Goal: Information Seeking & Learning: Check status

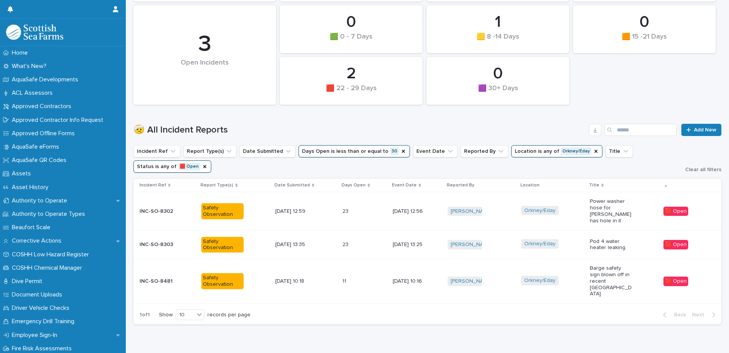
scroll to position [138, 0]
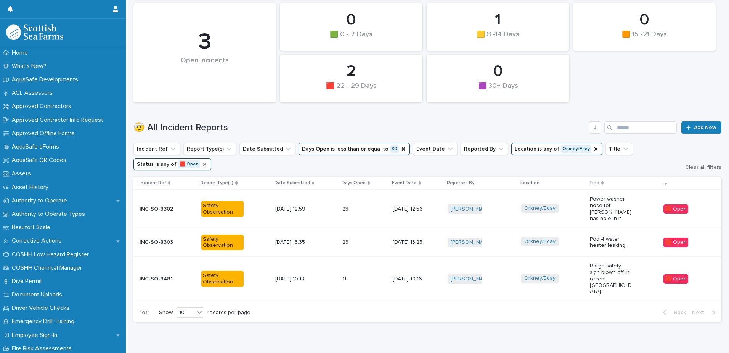
click at [203, 165] on icon "Status" at bounding box center [204, 164] width 3 height 3
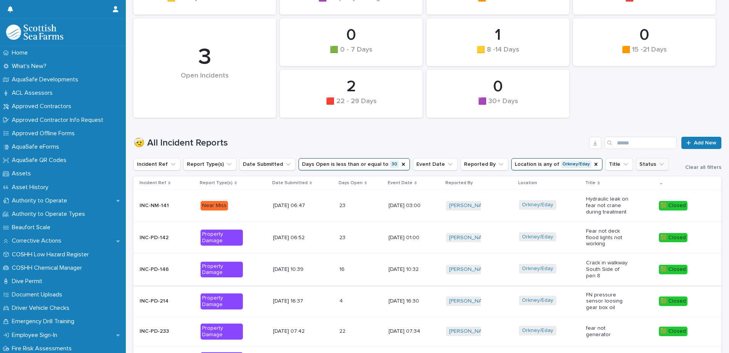
scroll to position [237, 0]
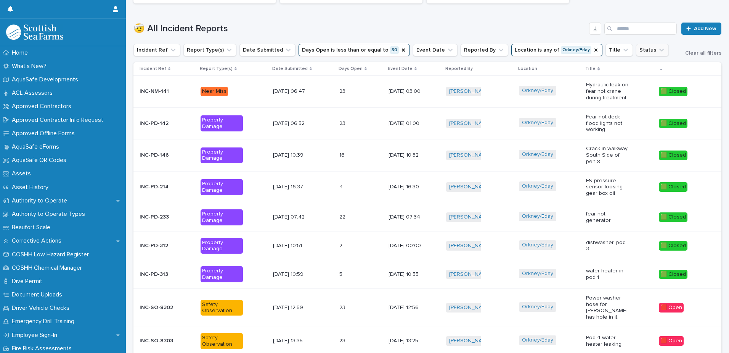
click at [310, 68] on icon at bounding box center [311, 68] width 2 height 3
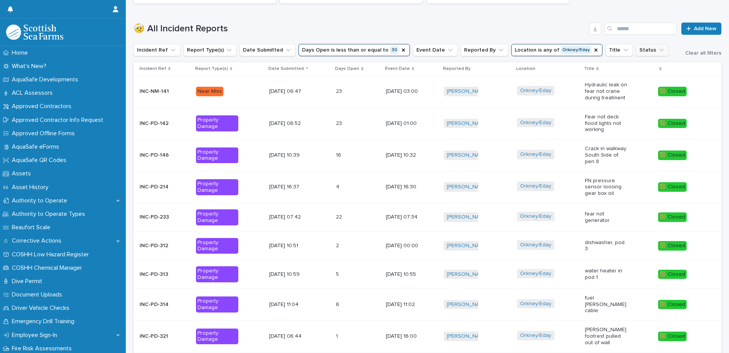
scroll to position [240, 0]
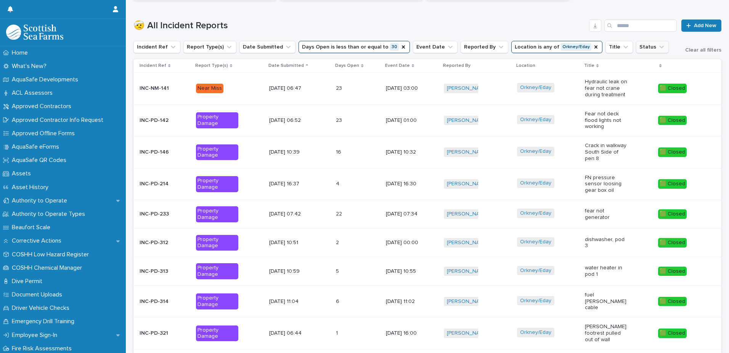
click at [296, 63] on div "Date Submitted" at bounding box center [300, 65] width 63 height 8
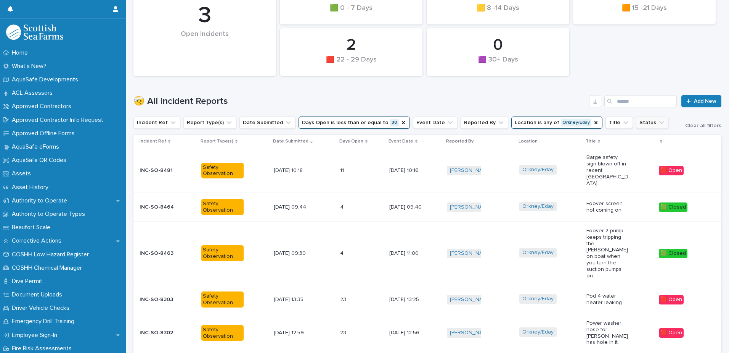
scroll to position [168, 0]
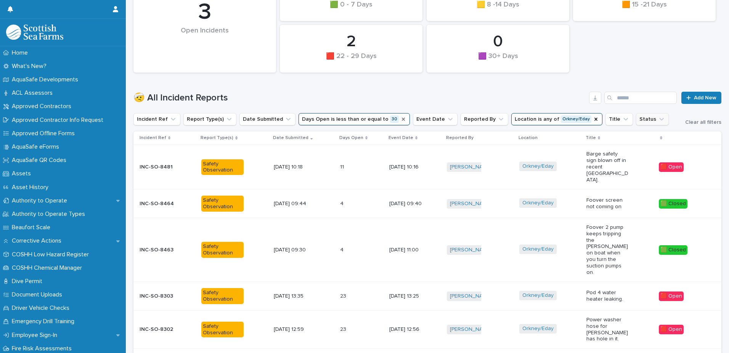
click at [402, 119] on icon "Days Open" at bounding box center [403, 119] width 3 height 3
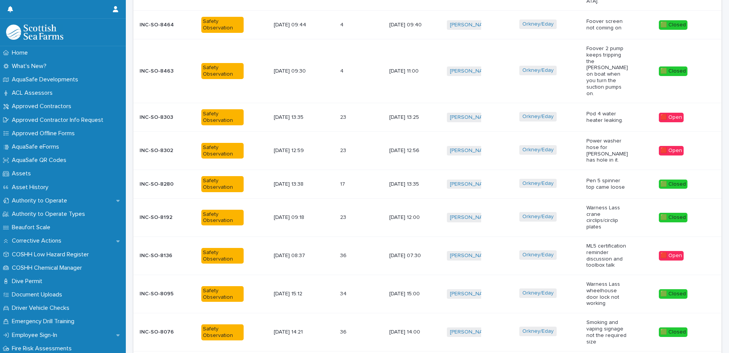
scroll to position [331, 0]
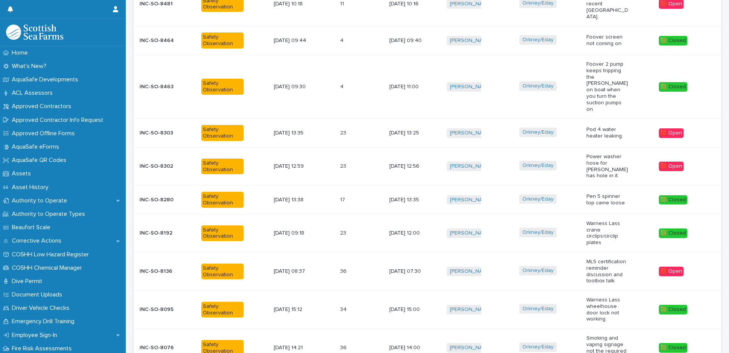
click at [613, 258] on p "ML5 certification reminder discussion and toolbox talk" at bounding box center [608, 271] width 42 height 26
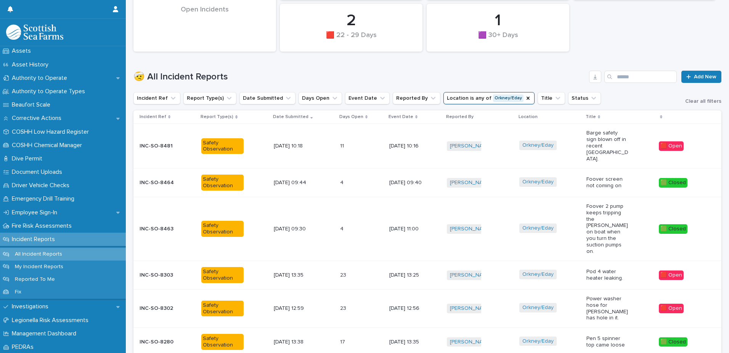
scroll to position [118, 0]
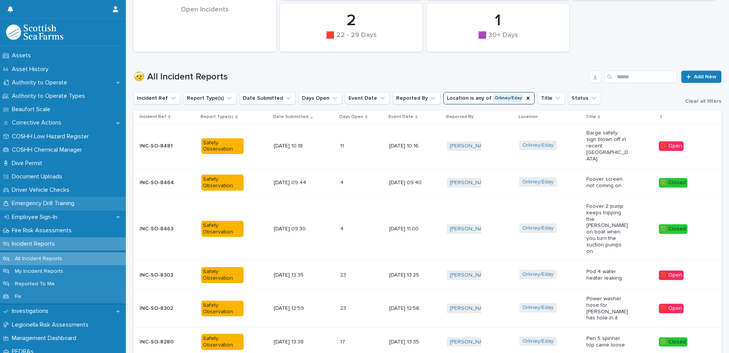
click at [63, 201] on p "Emergency Drill Training" at bounding box center [45, 203] width 72 height 7
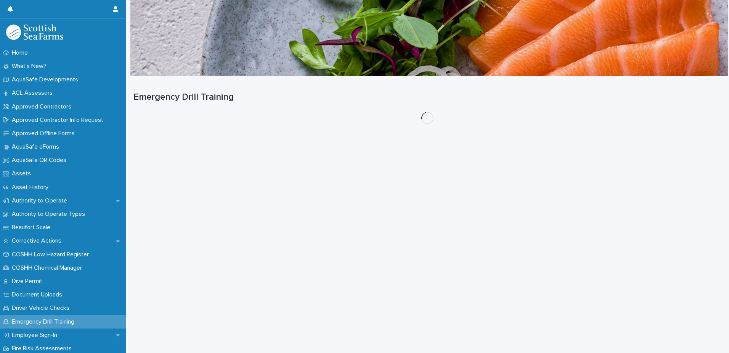
scroll to position [0, 0]
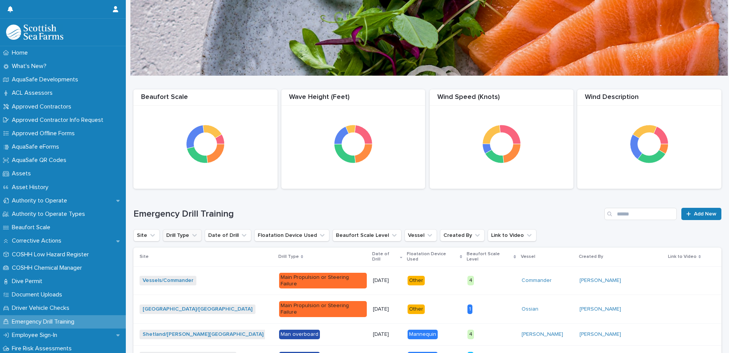
click at [193, 235] on icon "Drill Type" at bounding box center [194, 235] width 5 height 3
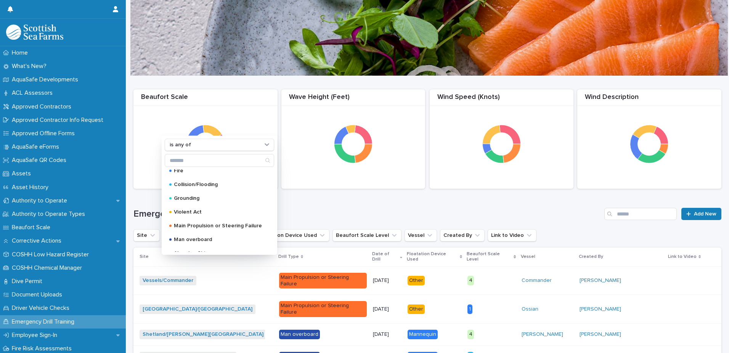
scroll to position [0, 0]
click at [317, 203] on div "Emergency Drill Training Add New" at bounding box center [428, 210] width 588 height 37
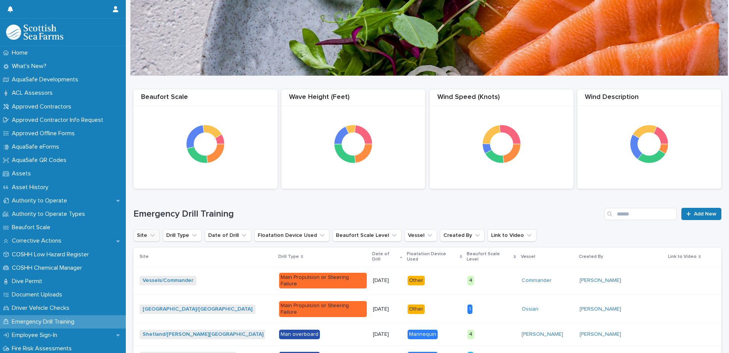
click at [144, 236] on button "Site" at bounding box center [147, 235] width 26 height 12
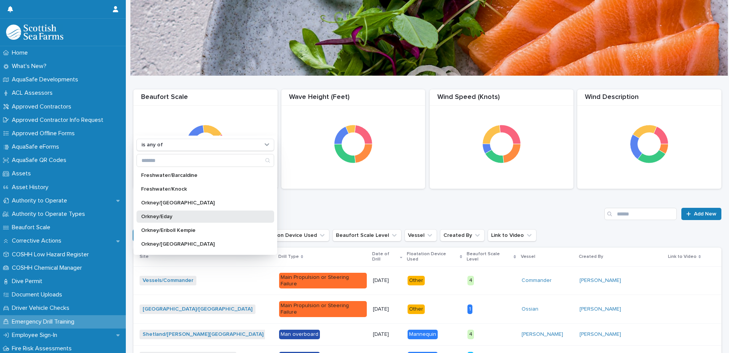
click at [168, 214] on p "Orkney/Eday" at bounding box center [201, 216] width 121 height 5
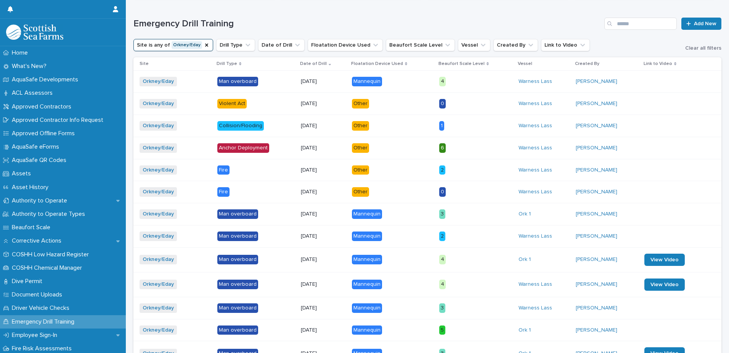
scroll to position [268, 0]
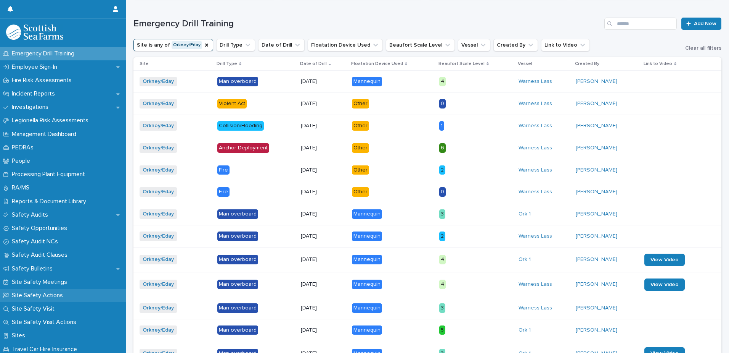
click at [48, 294] on p "Site Safety Actions" at bounding box center [39, 294] width 60 height 7
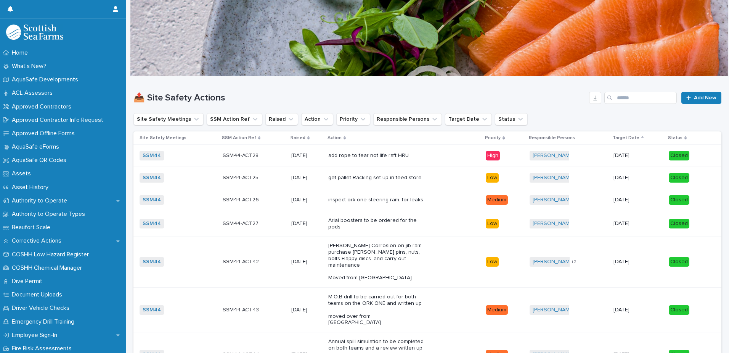
click at [248, 92] on h1 "📤 Site Safety Actions" at bounding box center [360, 97] width 453 height 11
click at [393, 118] on button "Responsible Persons" at bounding box center [408, 119] width 69 height 12
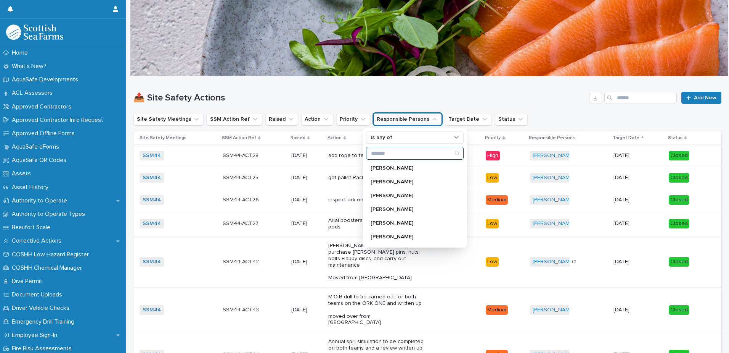
click at [390, 155] on input "Search" at bounding box center [415, 153] width 97 height 12
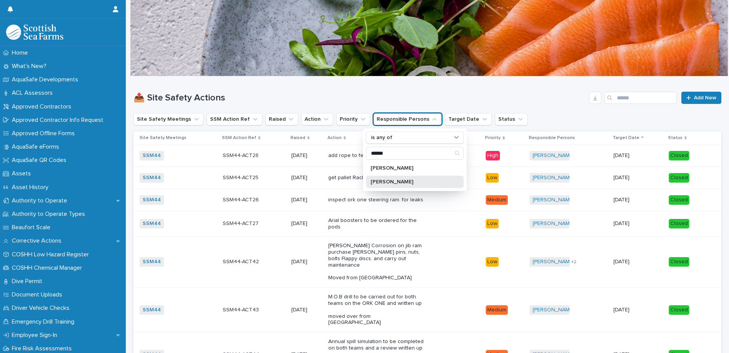
click at [396, 181] on p "[PERSON_NAME]" at bounding box center [411, 181] width 81 height 5
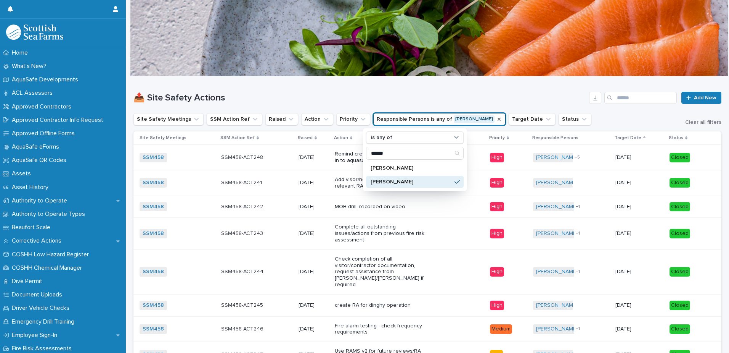
click at [498, 119] on icon "Responsible Persons" at bounding box center [499, 119] width 3 height 3
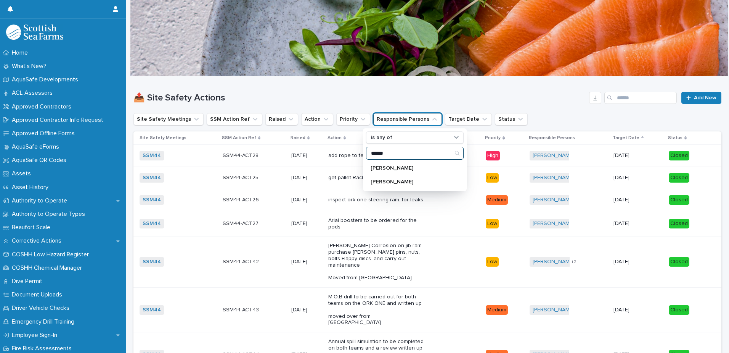
click at [393, 151] on input "******" at bounding box center [415, 153] width 97 height 12
type input "*******"
click at [387, 195] on p "[PERSON_NAME]" at bounding box center [411, 195] width 81 height 5
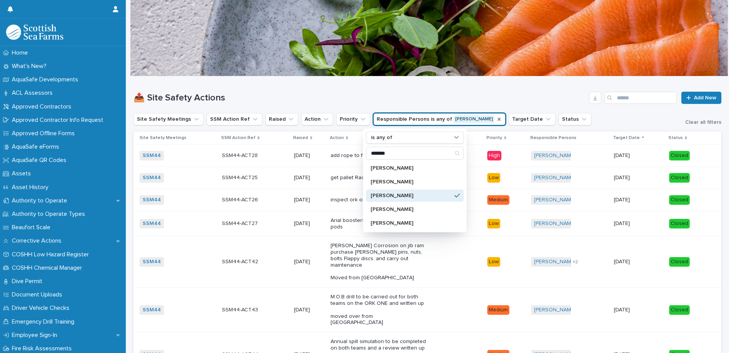
click at [506, 92] on h1 "📤 Site Safety Actions" at bounding box center [360, 97] width 453 height 11
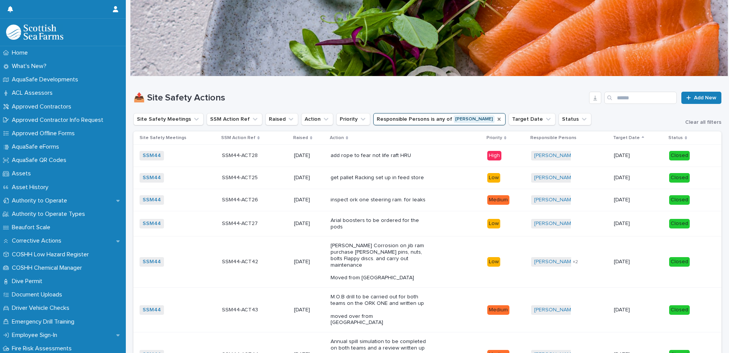
click at [295, 137] on p "Raised" at bounding box center [300, 138] width 15 height 8
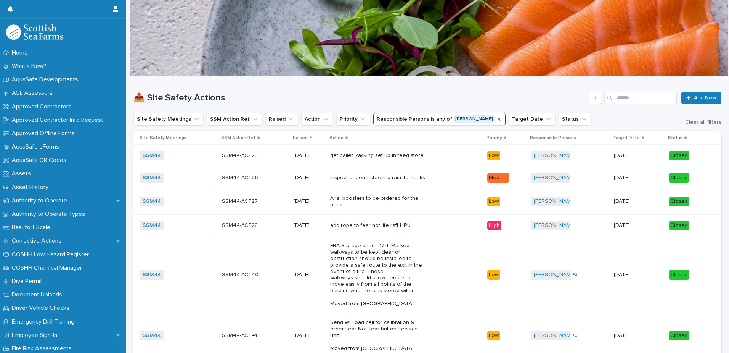
click at [295, 137] on p "Raised" at bounding box center [300, 138] width 15 height 8
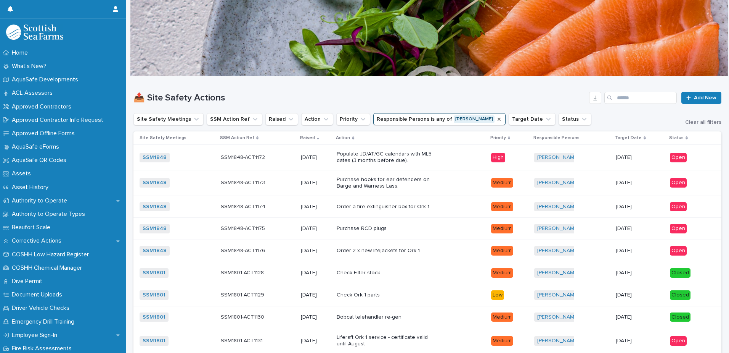
click at [679, 137] on div "Status" at bounding box center [690, 138] width 40 height 8
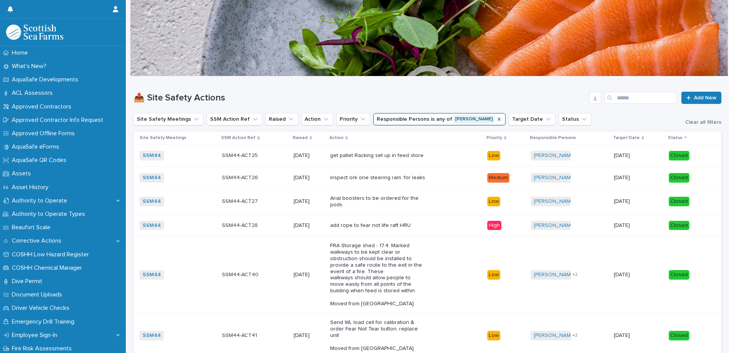
click at [685, 137] on icon at bounding box center [686, 138] width 2 height 4
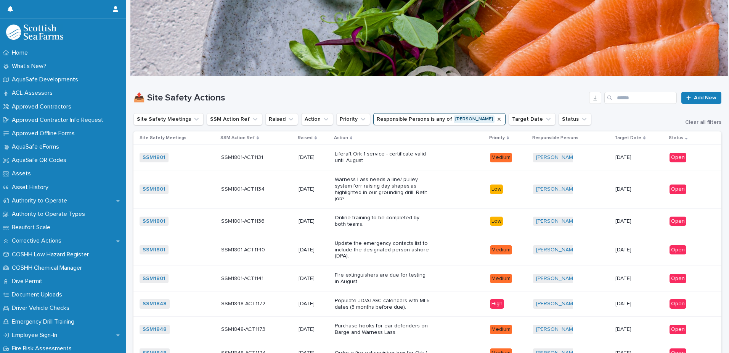
click at [669, 136] on p "Status" at bounding box center [676, 138] width 14 height 8
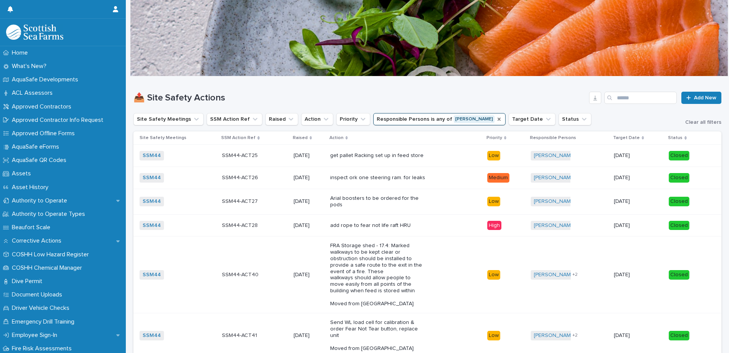
click at [673, 138] on p "Status" at bounding box center [675, 138] width 14 height 8
click at [673, 137] on p "Status" at bounding box center [675, 138] width 14 height 8
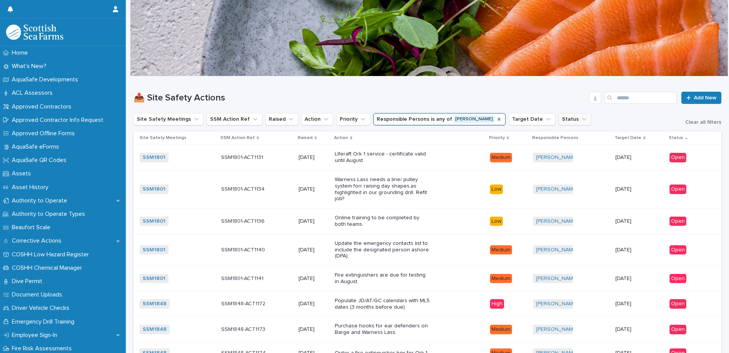
click at [559, 118] on button "Status" at bounding box center [575, 119] width 33 height 12
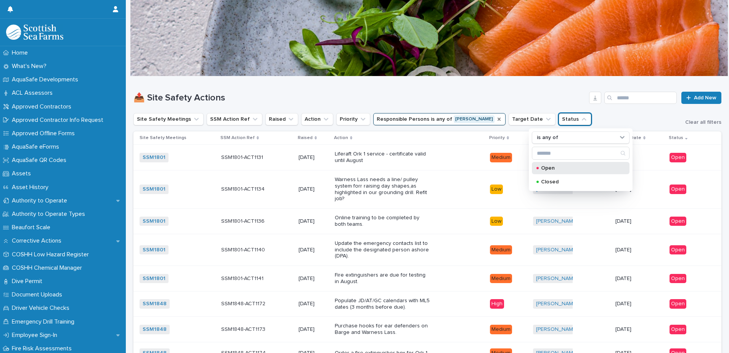
click at [548, 168] on p "Open" at bounding box center [579, 167] width 76 height 5
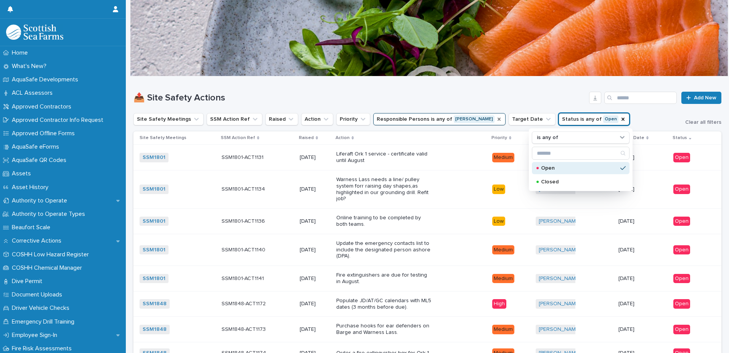
click at [612, 118] on div "Site Safety Meetings SSM Action Ref Raised Action Priority Responsible Persons …" at bounding box center [428, 119] width 588 height 12
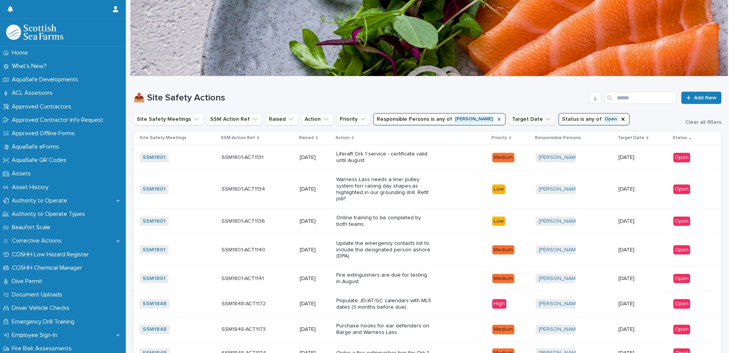
click at [546, 119] on icon "Target Date" at bounding box center [548, 119] width 5 height 3
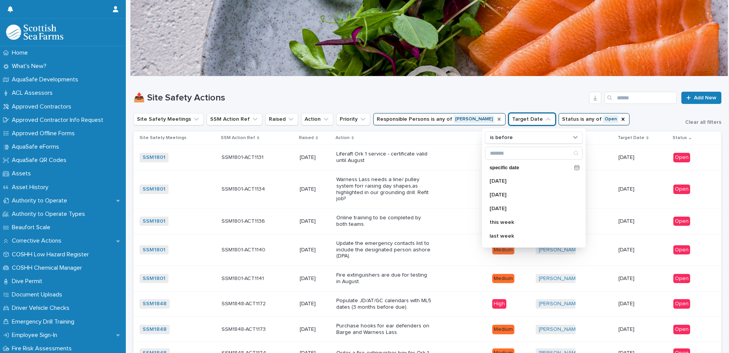
click at [455, 96] on h1 "📤 Site Safety Actions" at bounding box center [360, 97] width 453 height 11
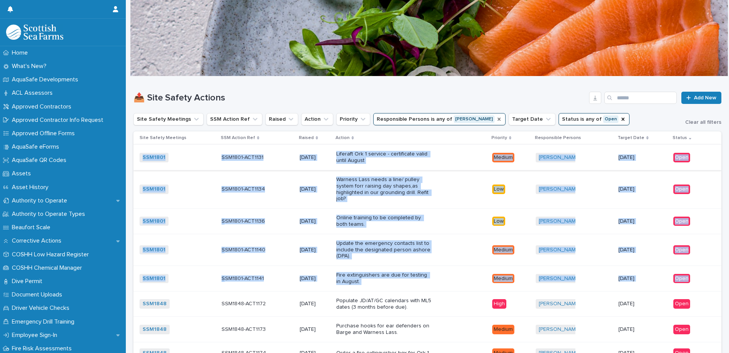
drag, startPoint x: 699, startPoint y: 281, endPoint x: 142, endPoint y: 160, distance: 570.4
click at [142, 160] on tbody "SSM1801 + 0 SSM1801-ACT1131 SSM1801-ACT1131 [DATE] Liferaft Ork 1 service - cer…" at bounding box center [428, 276] width 588 height 263
copy tbody "SSM1801 + 0 SSM1801-ACT1131 SSM1801-ACT1131 [DATE] Liferaft Ork 1 service - cer…"
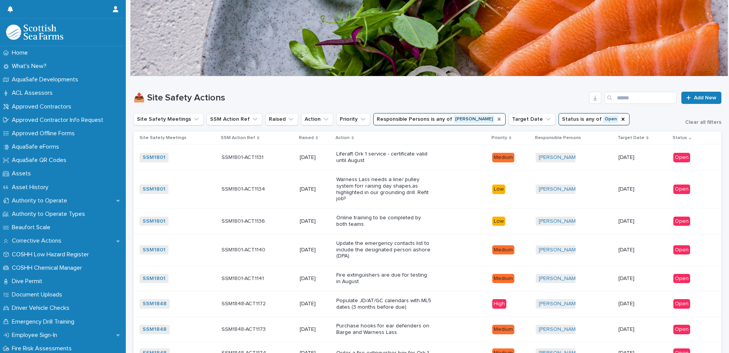
click at [404, 93] on h1 "📤 Site Safety Actions" at bounding box center [360, 97] width 453 height 11
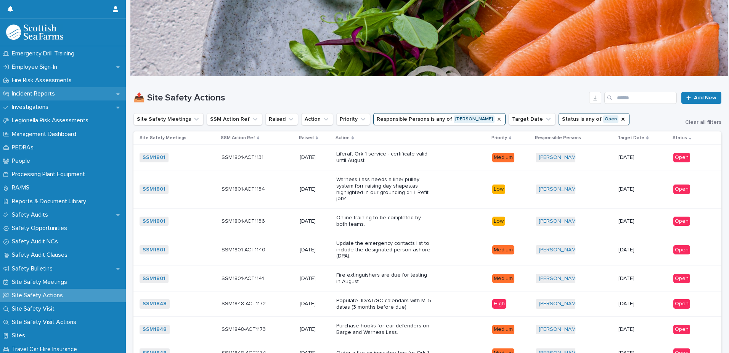
click at [60, 90] on p "Incident Reports" at bounding box center [35, 93] width 52 height 7
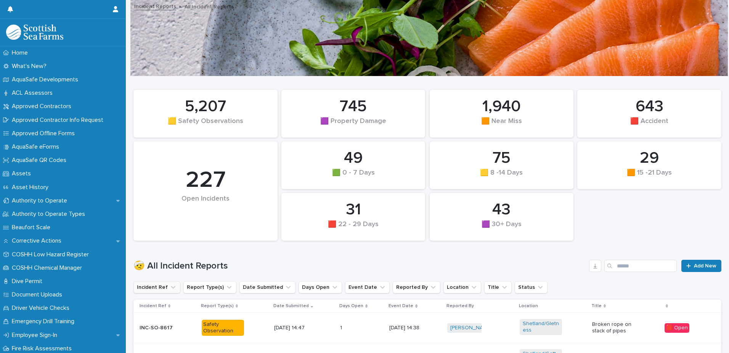
click at [160, 289] on button "Incident Ref" at bounding box center [157, 287] width 47 height 12
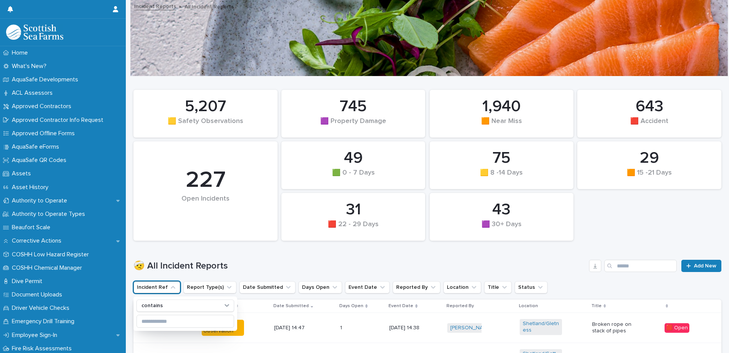
click at [160, 289] on button "Incident Ref" at bounding box center [157, 287] width 47 height 12
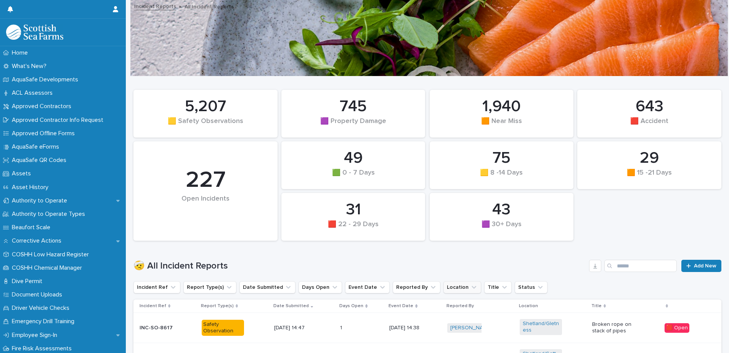
click at [451, 287] on button "Location" at bounding box center [463, 287] width 38 height 12
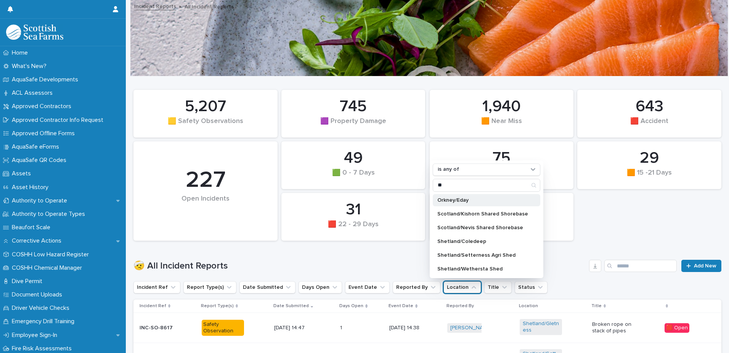
type input "**"
click at [456, 199] on p "Orkney/Eday" at bounding box center [483, 199] width 91 height 5
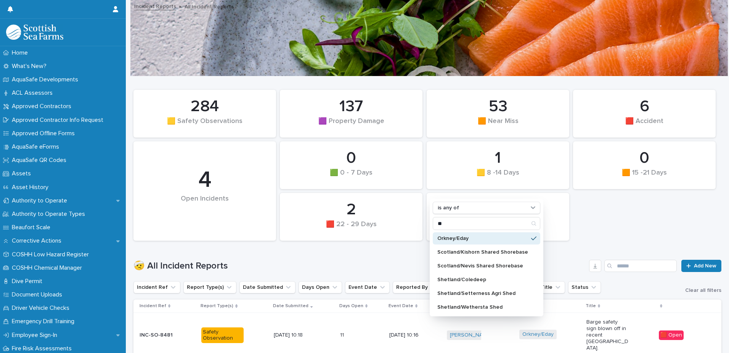
click at [595, 222] on div "0 🟧 15 -21 Days 0 🟩 0 - 7 Days 137 🟪 Property Damage 1 🟪 30+ Days 1 🟨 8 -14 Day…" at bounding box center [428, 165] width 596 height 158
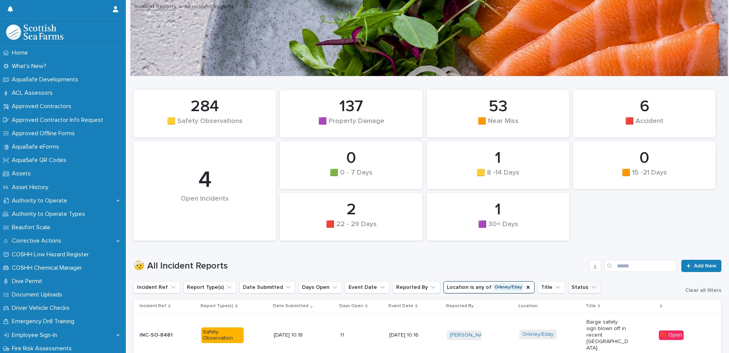
click at [568, 285] on button "Status" at bounding box center [584, 287] width 33 height 12
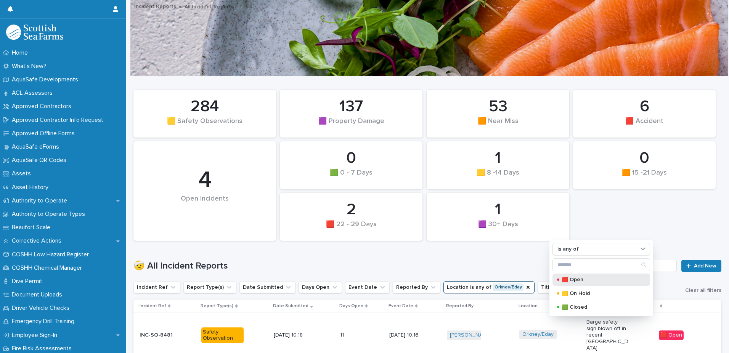
click at [573, 277] on p "🟥 Open" at bounding box center [600, 279] width 76 height 5
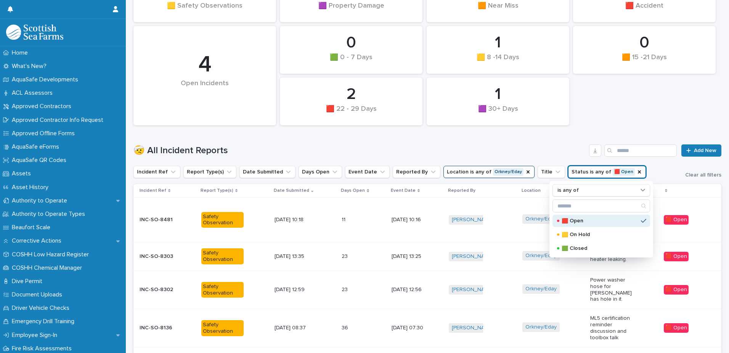
scroll to position [161, 0]
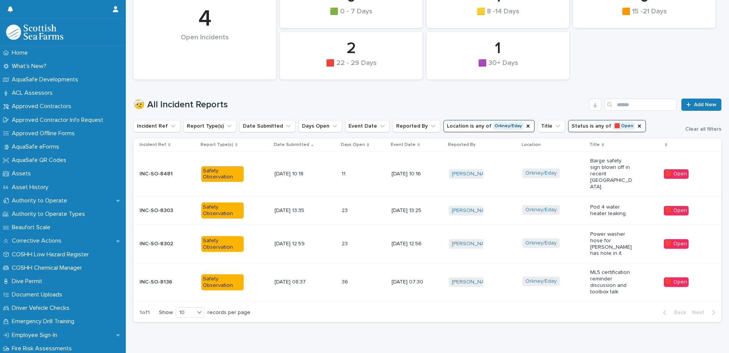
click at [565, 320] on div "Loading... Saving… Loading... Saving… 0 🟧 15 -21 Days 0 🟩 0 - 7 Days 0 🟪 Proper…" at bounding box center [428, 131] width 596 height 432
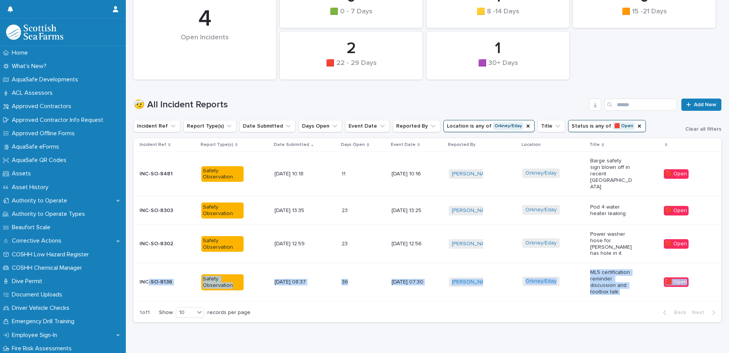
drag, startPoint x: 694, startPoint y: 251, endPoint x: 145, endPoint y: 263, distance: 548.4
click at [145, 263] on tr "INC-SO-8136 Safety Observation [DATE] 08:37 36 36 [DATE] 07:30 [PERSON_NAME] + …" at bounding box center [428, 282] width 588 height 38
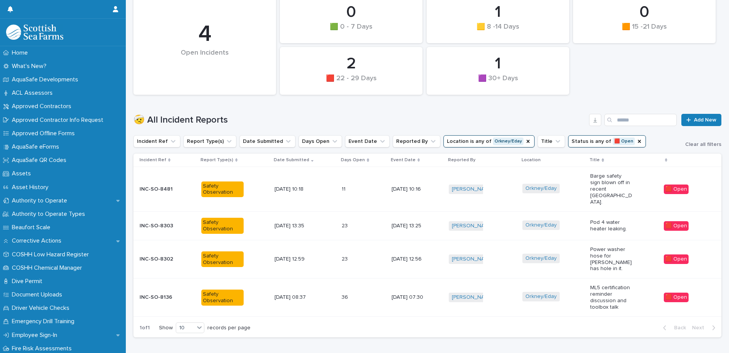
scroll to position [161, 0]
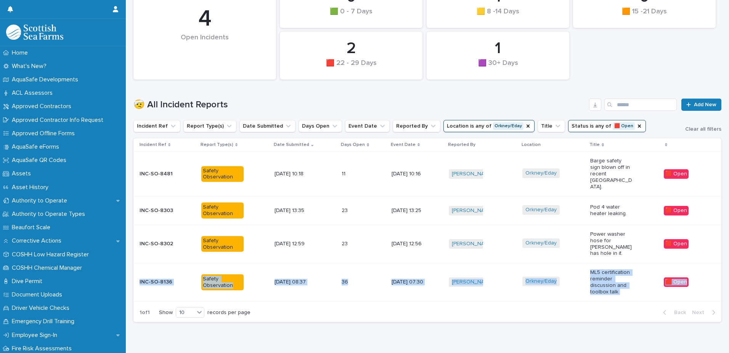
drag, startPoint x: 136, startPoint y: 261, endPoint x: 688, endPoint y: 264, distance: 551.7
click at [688, 264] on tr "INC-SO-8136 Safety Observation [DATE] 08:37 36 36 [DATE] 07:30 [PERSON_NAME] + …" at bounding box center [428, 282] width 588 height 38
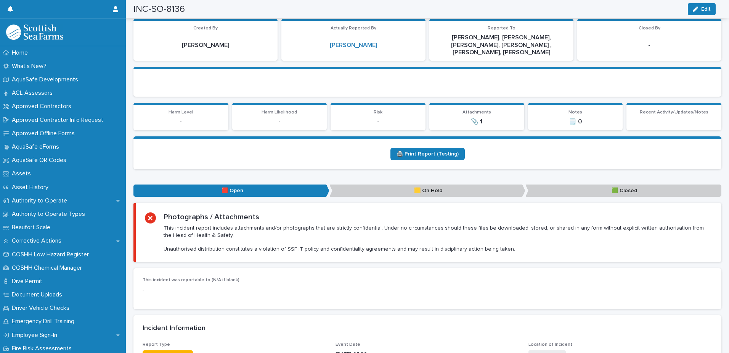
scroll to position [85, 0]
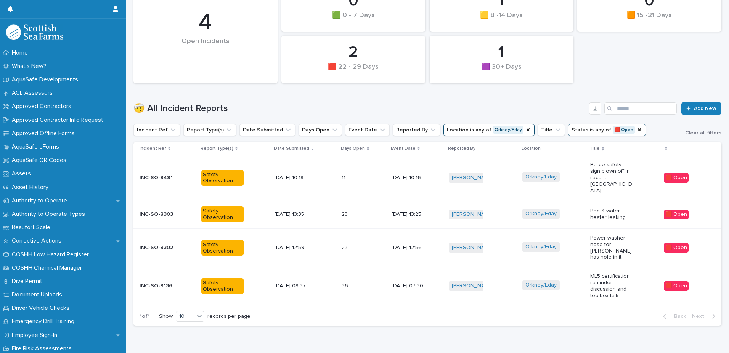
scroll to position [161, 0]
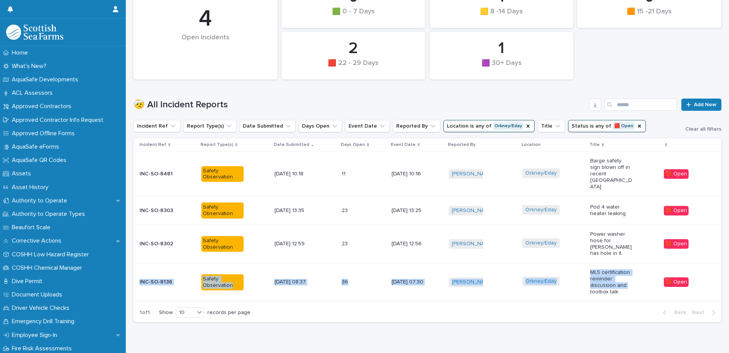
drag, startPoint x: 636, startPoint y: 267, endPoint x: 139, endPoint y: 254, distance: 496.5
click at [139, 263] on tr "INC-SO-8136 Safety Observation [DATE] 08:37 36 36 [DATE] 07:30 [PERSON_NAME] + …" at bounding box center [428, 282] width 588 height 38
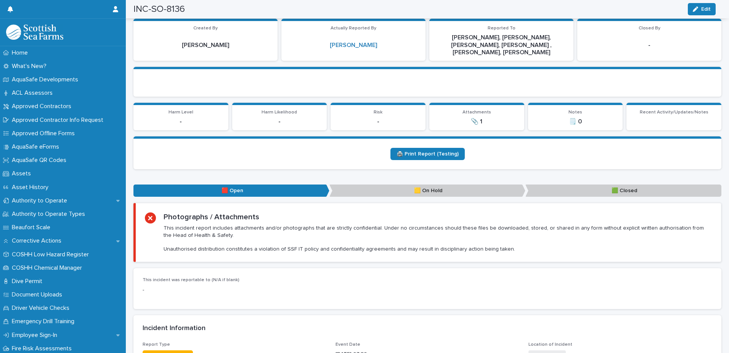
scroll to position [85, 0]
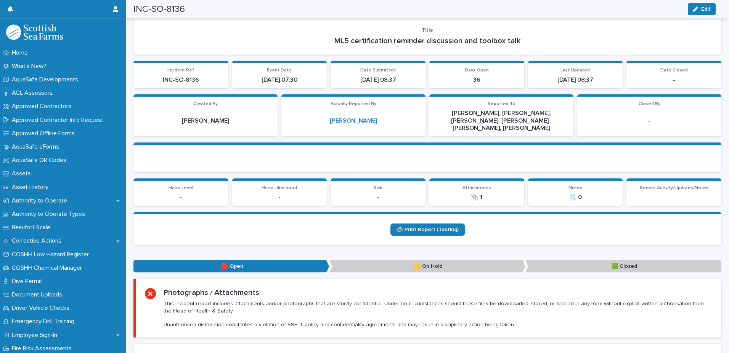
drag, startPoint x: 208, startPoint y: 38, endPoint x: 605, endPoint y: 84, distance: 399.5
copy div "ML5 certification reminder discussion and toolbox talk Loading... Saving… Incid…"
click at [539, 223] on div "🖨️ Print Report (Testing)" at bounding box center [428, 229] width 570 height 12
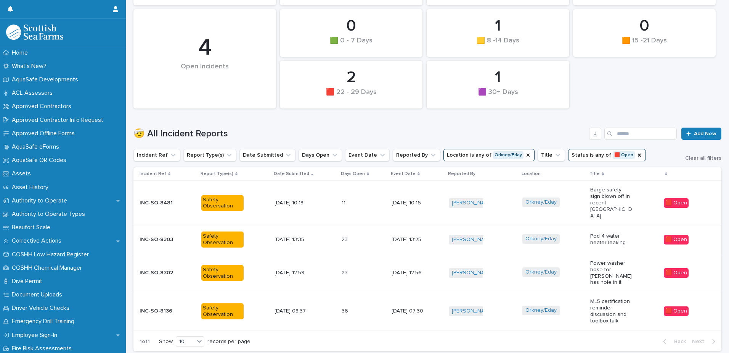
scroll to position [138, 0]
